Goal: Check status

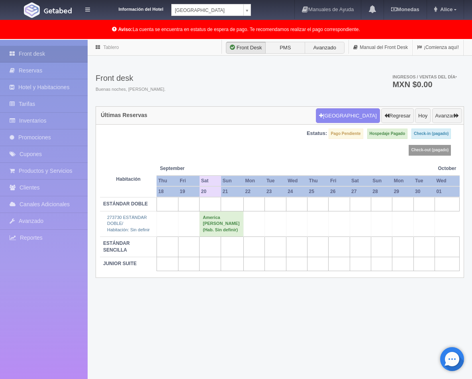
click at [271, 159] on div "Estatus: Pago Pendiente Hospedaje Pagado Check-in (pagado) Check-out (pagado)" at bounding box center [280, 145] width 360 height 33
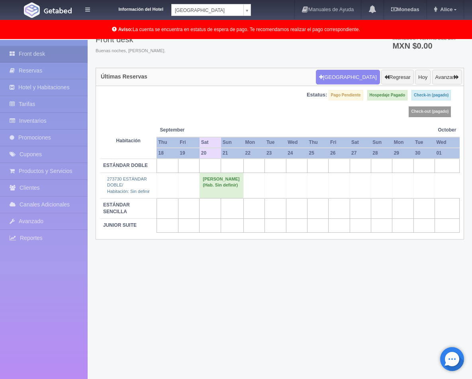
scroll to position [41, 0]
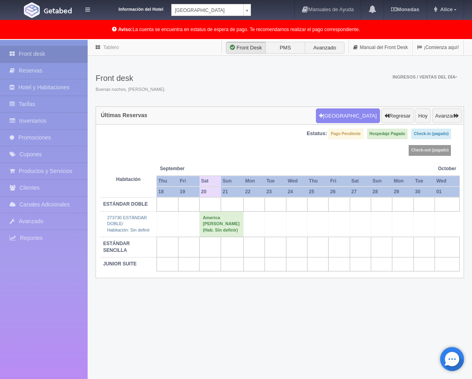
scroll to position [41, 0]
